Goal: Check status

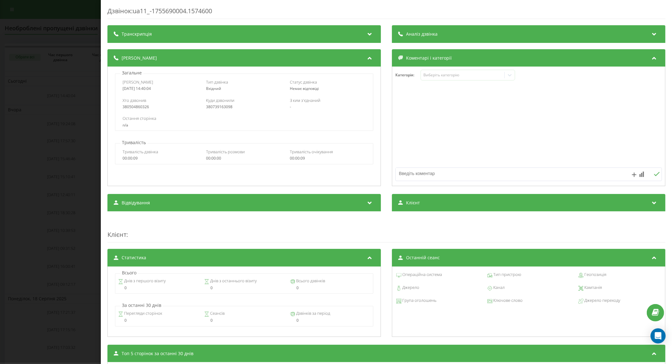
click at [71, 103] on div "Дзвінок : ua11_-1755690004.1574600 Транскрипція Для AI-аналізу майбутніх дзвінк…" at bounding box center [336, 182] width 672 height 364
